Goal: Task Accomplishment & Management: Manage account settings

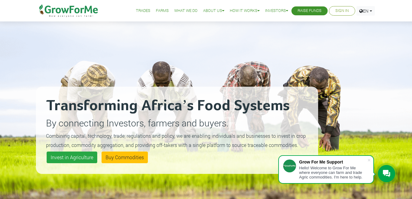
click at [342, 11] on link "Sign In" at bounding box center [341, 11] width 13 height 6
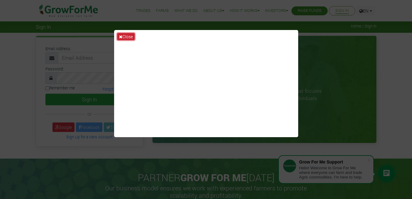
click at [128, 35] on button "Close" at bounding box center [125, 36] width 17 height 7
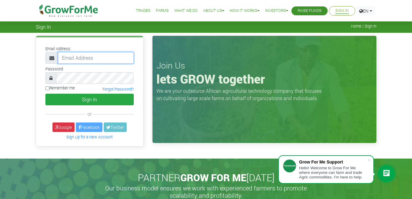
click at [96, 57] on input "email" at bounding box center [96, 58] width 76 height 12
type input "drinawulff@gmail.com"
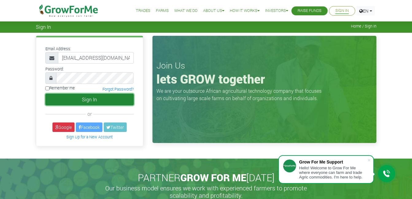
click at [91, 98] on button "Sign In" at bounding box center [89, 100] width 88 height 12
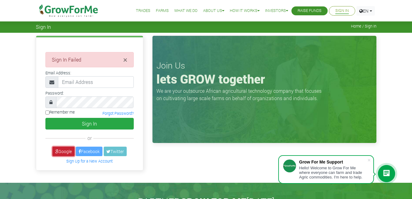
click at [63, 153] on link "Google" at bounding box center [63, 152] width 22 height 10
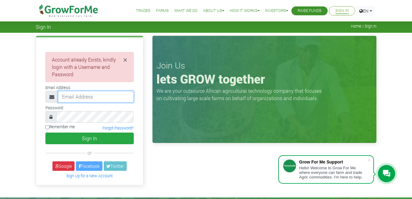
click at [94, 96] on input "email" at bounding box center [96, 97] width 76 height 12
type input "drinawulff@gmail.com"
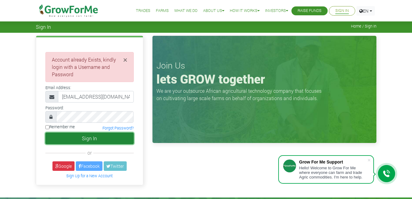
click at [88, 141] on button "Sign In" at bounding box center [89, 139] width 88 height 12
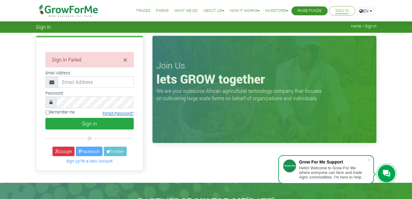
click at [122, 112] on link "Forgot Password?" at bounding box center [117, 113] width 31 height 5
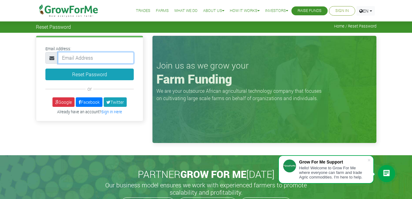
click at [94, 59] on input "email" at bounding box center [96, 58] width 76 height 12
type input "[EMAIL_ADDRESS][DOMAIN_NAME]"
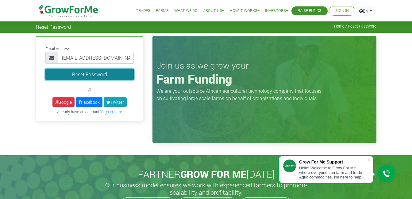
click at [99, 80] on button "Reset Password" at bounding box center [89, 75] width 88 height 12
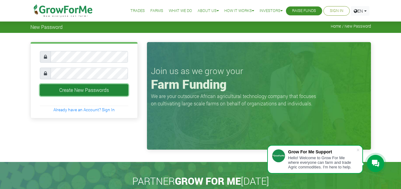
click at [105, 90] on button "Create New Passwords" at bounding box center [84, 90] width 88 height 12
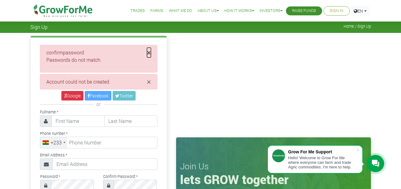
click at [149, 52] on span "×" at bounding box center [149, 53] width 4 height 10
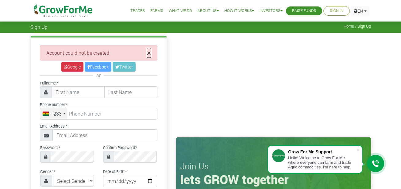
click at [148, 53] on span "×" at bounding box center [149, 53] width 4 height 10
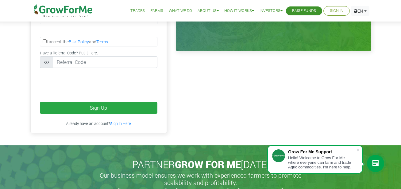
scroll to position [212, 0]
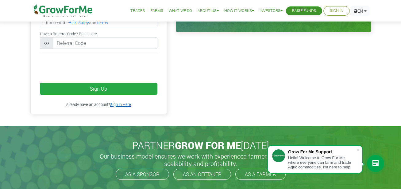
click at [124, 103] on link "Sign In Here" at bounding box center [120, 104] width 21 height 5
